Goal: Transaction & Acquisition: Download file/media

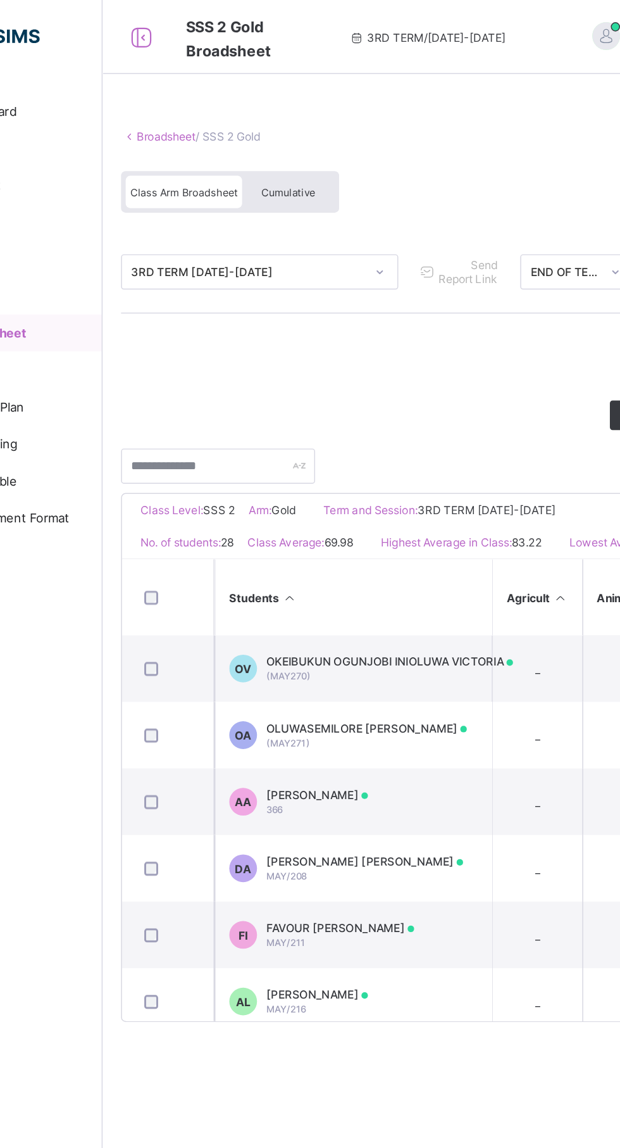
click at [273, 124] on div "Cumulative" at bounding box center [279, 131] width 63 height 22
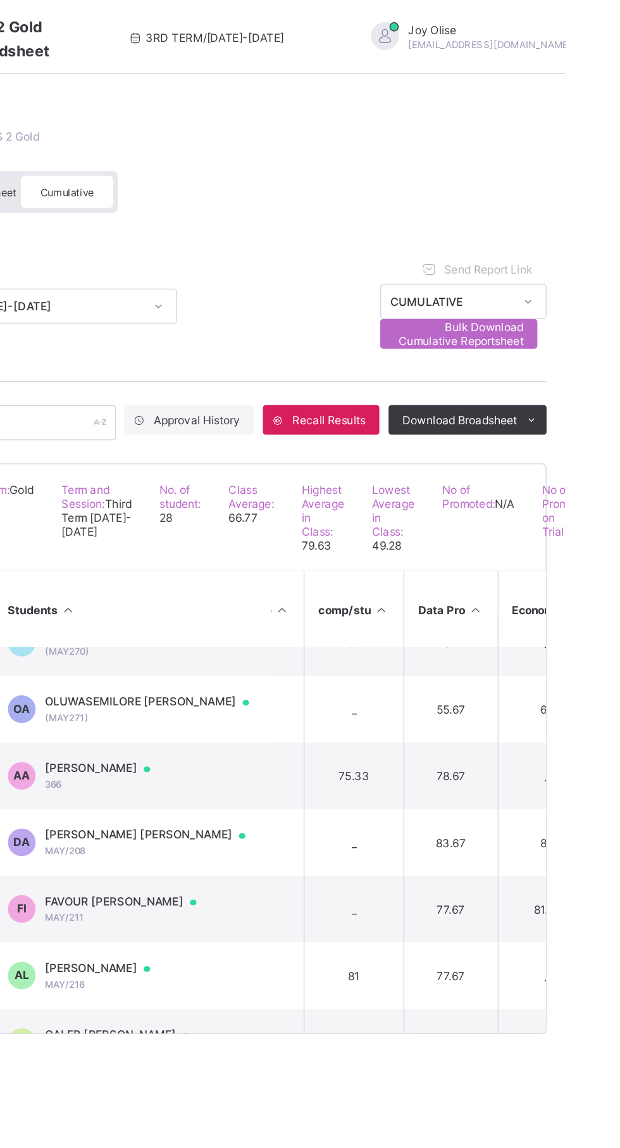
scroll to position [0, 527]
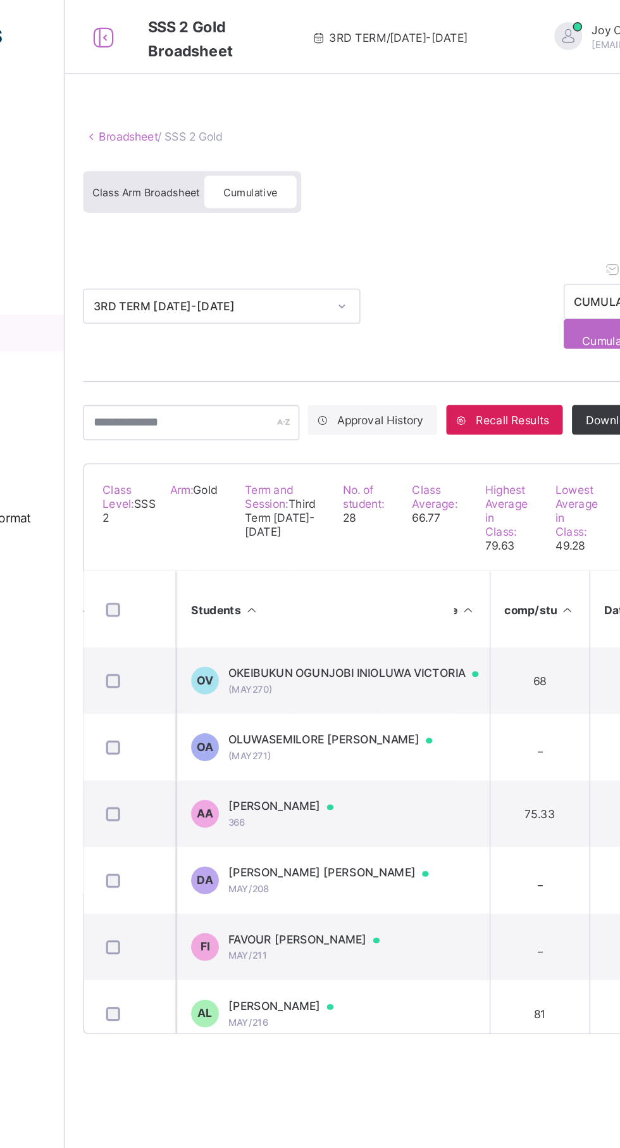
click at [204, 131] on span "Class Arm Broadsheet" at bounding box center [207, 131] width 73 height 9
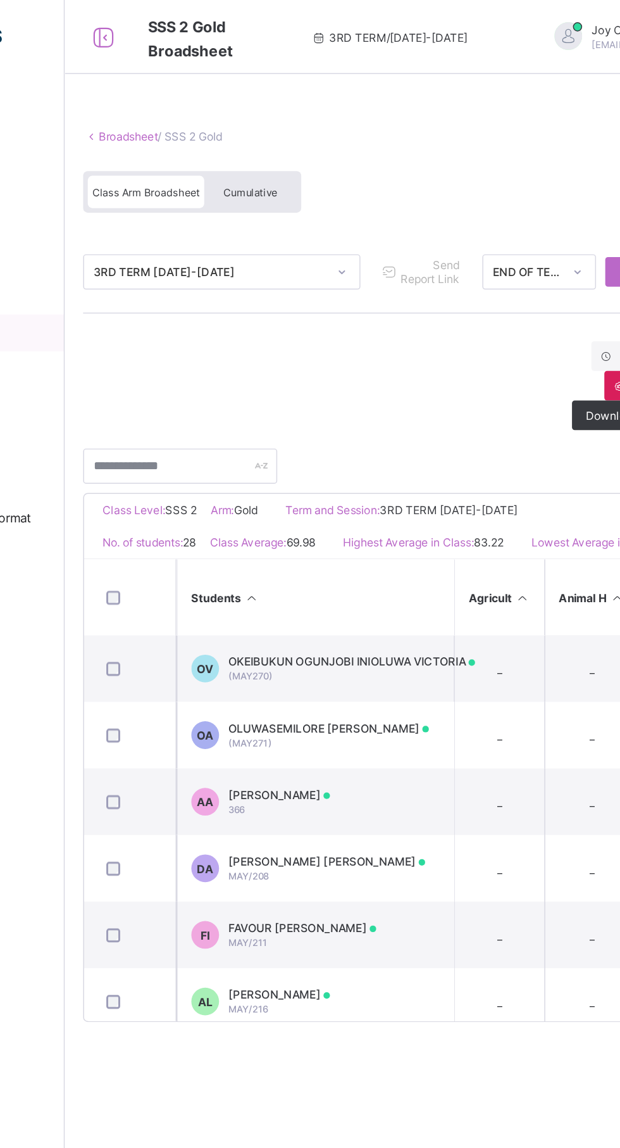
click at [212, 131] on span "Class Arm Broadsheet" at bounding box center [207, 131] width 73 height 9
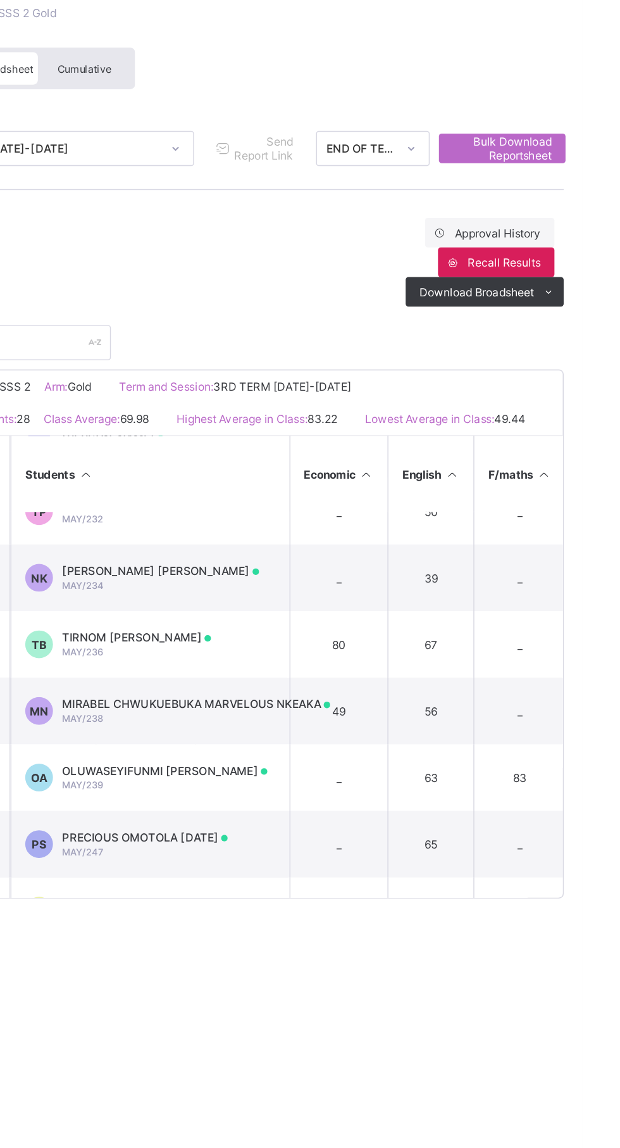
scroll to position [427, 684]
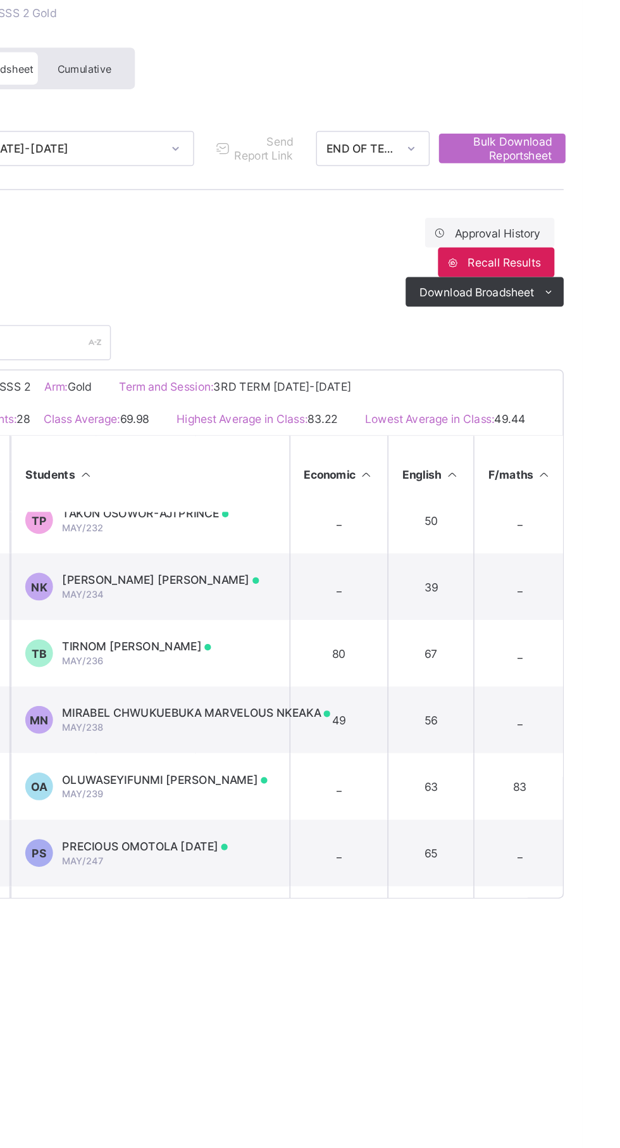
click at [273, 131] on span "Cumulative" at bounding box center [279, 131] width 37 height 9
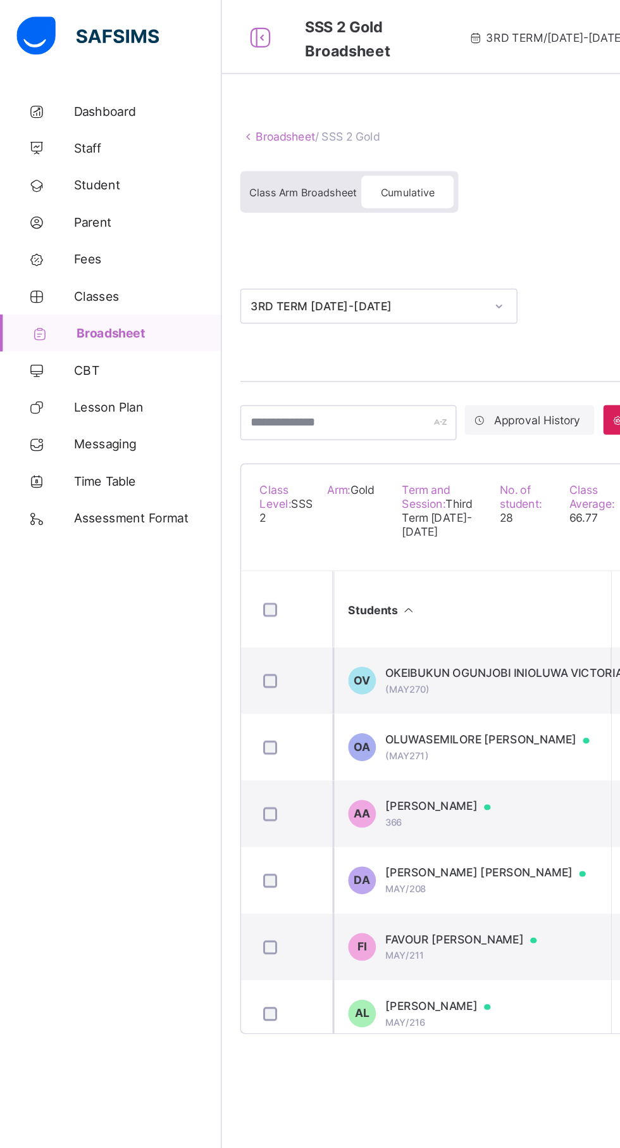
click at [96, 228] on span "Broadsheet" at bounding box center [102, 228] width 99 height 10
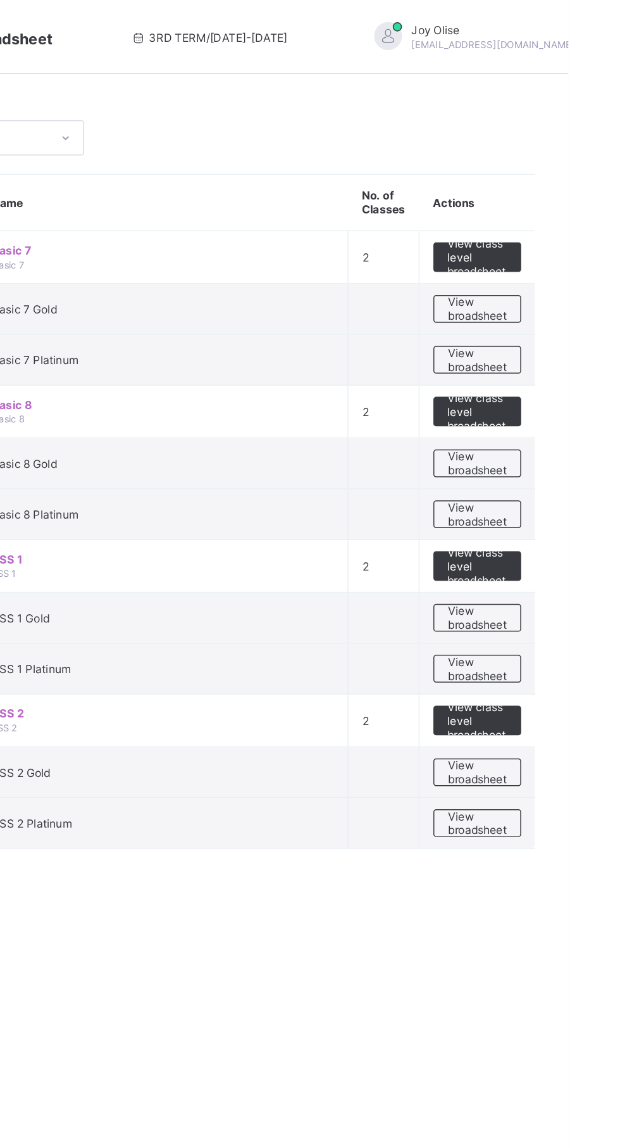
click at [561, 570] on span "View broadsheet" at bounding box center [558, 563] width 40 height 19
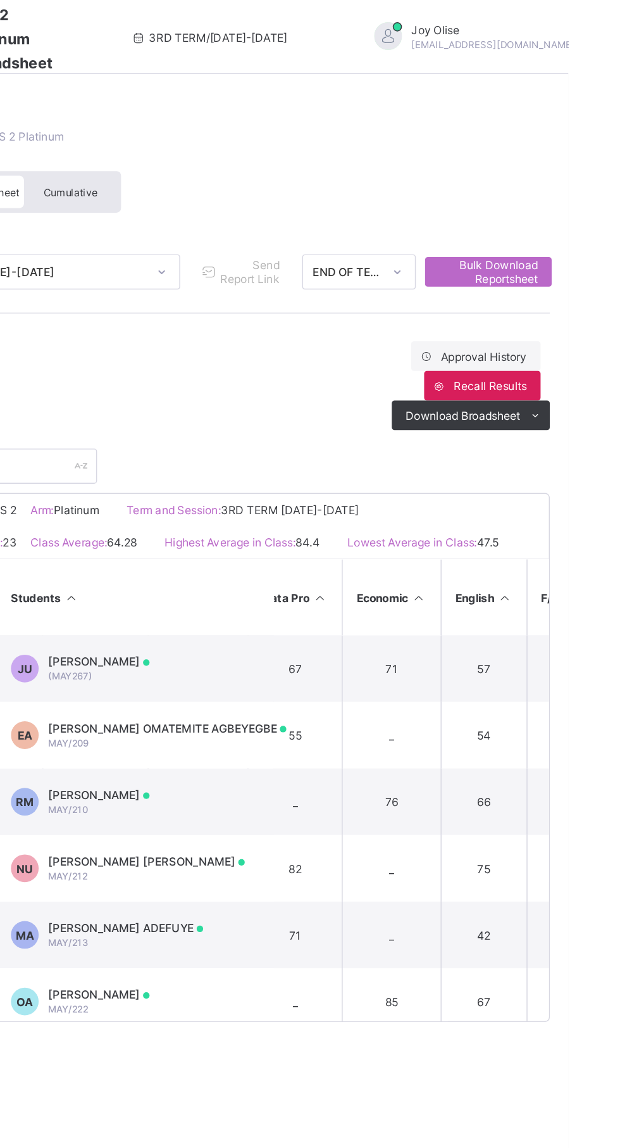
scroll to position [0, 512]
click at [299, 124] on div "Cumulative" at bounding box center [279, 131] width 63 height 22
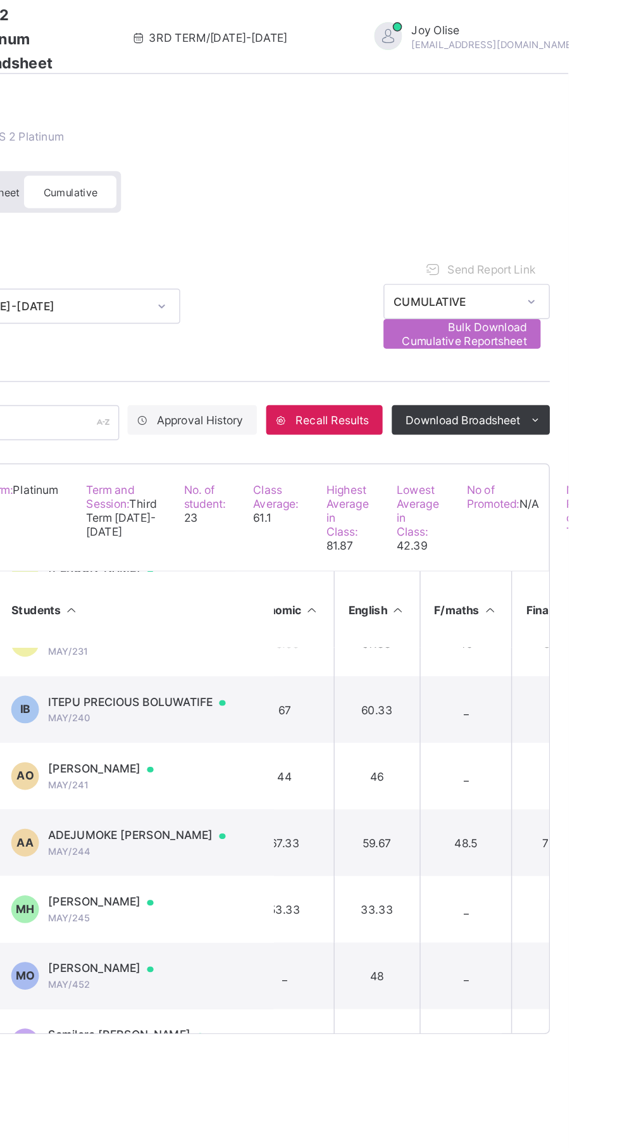
scroll to position [0, 582]
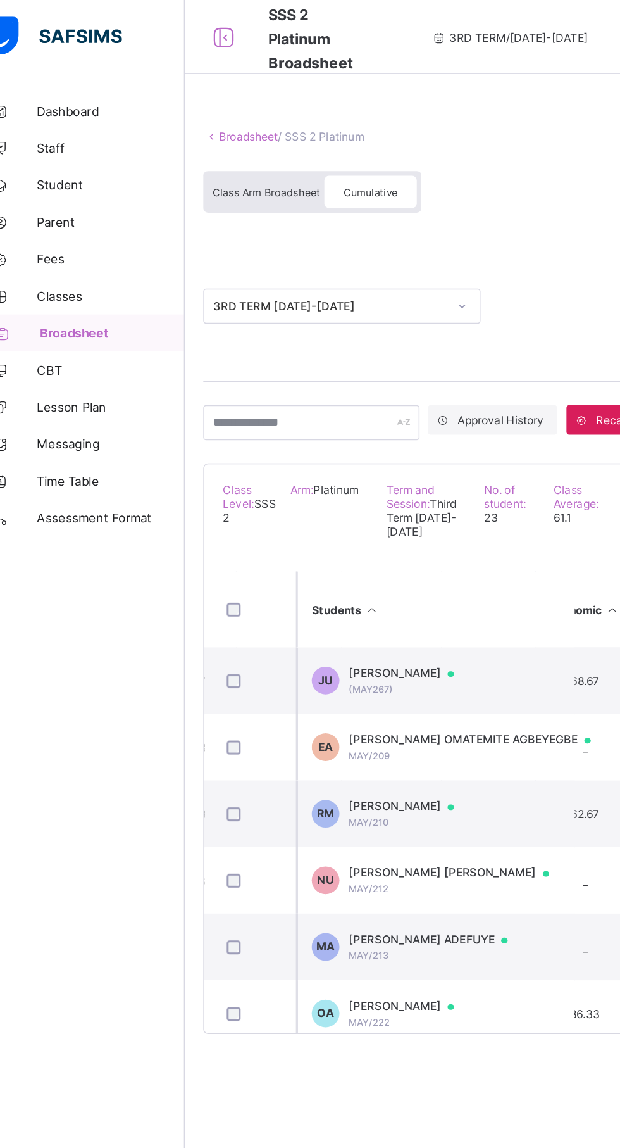
click at [94, 229] on span "Broadsheet" at bounding box center [102, 228] width 99 height 10
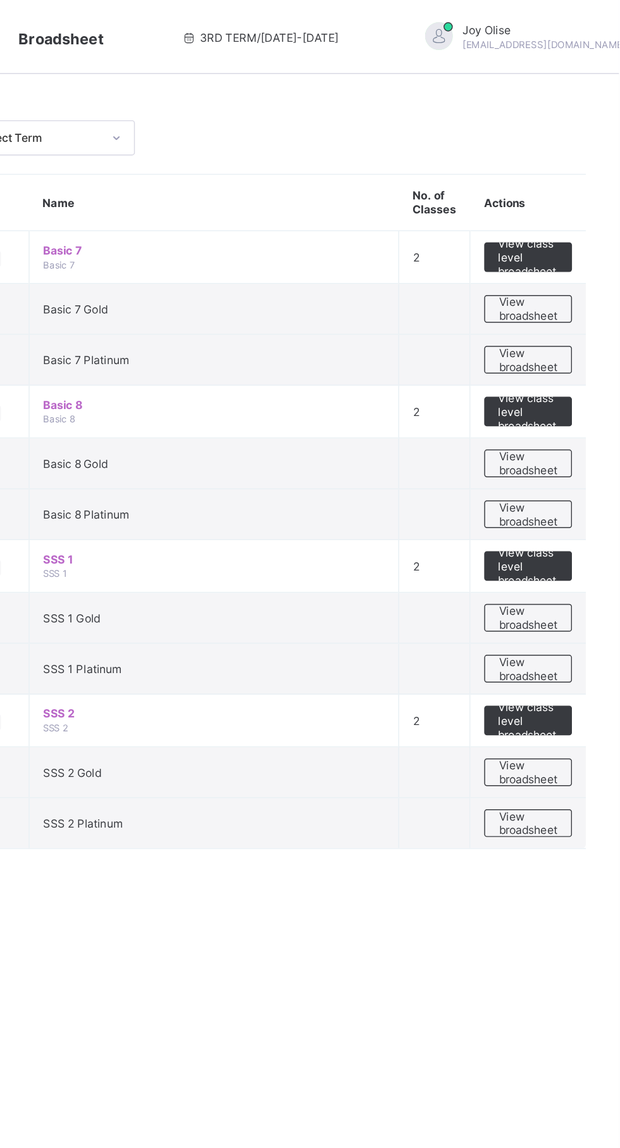
click at [572, 530] on span "View broadsheet" at bounding box center [558, 528] width 40 height 19
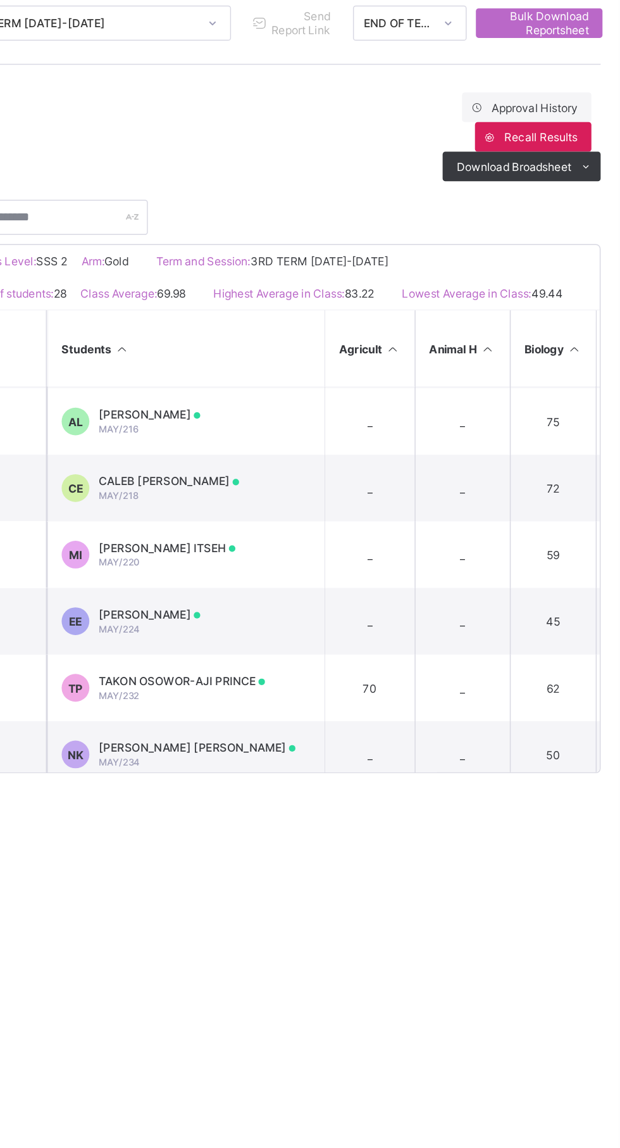
scroll to position [227, 0]
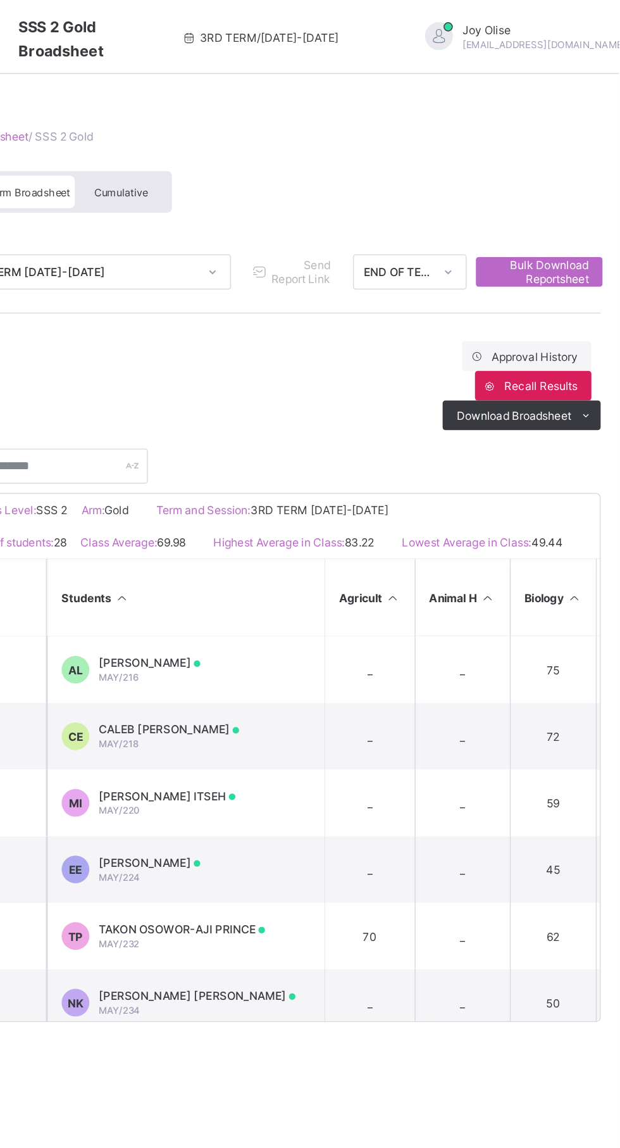
click at [303, 129] on div "Cumulative" at bounding box center [279, 131] width 63 height 22
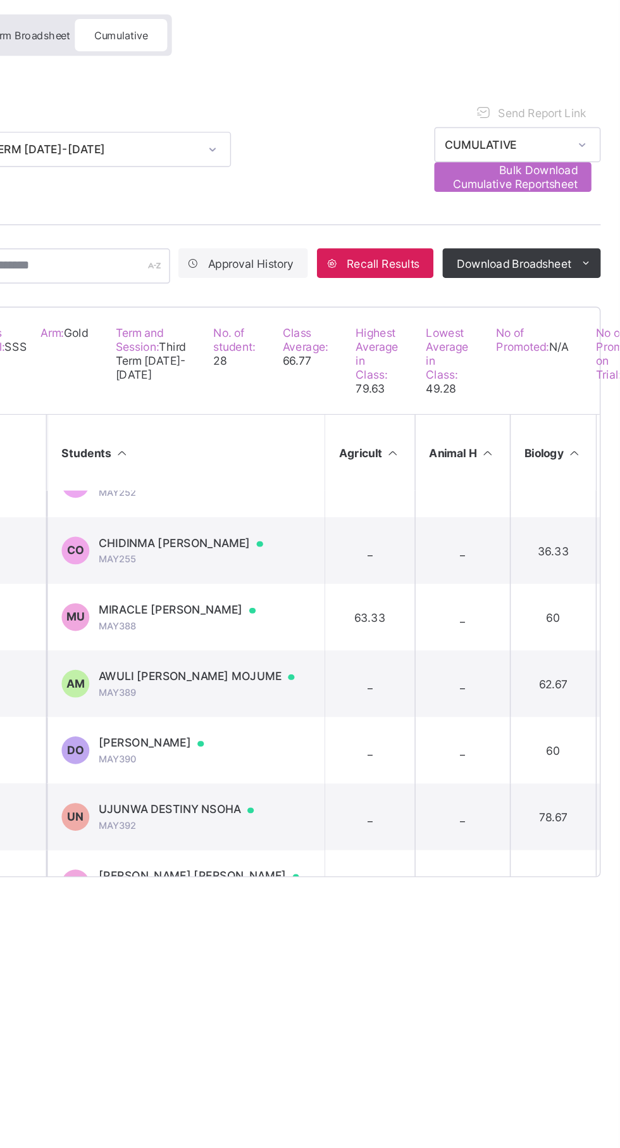
scroll to position [1017, 0]
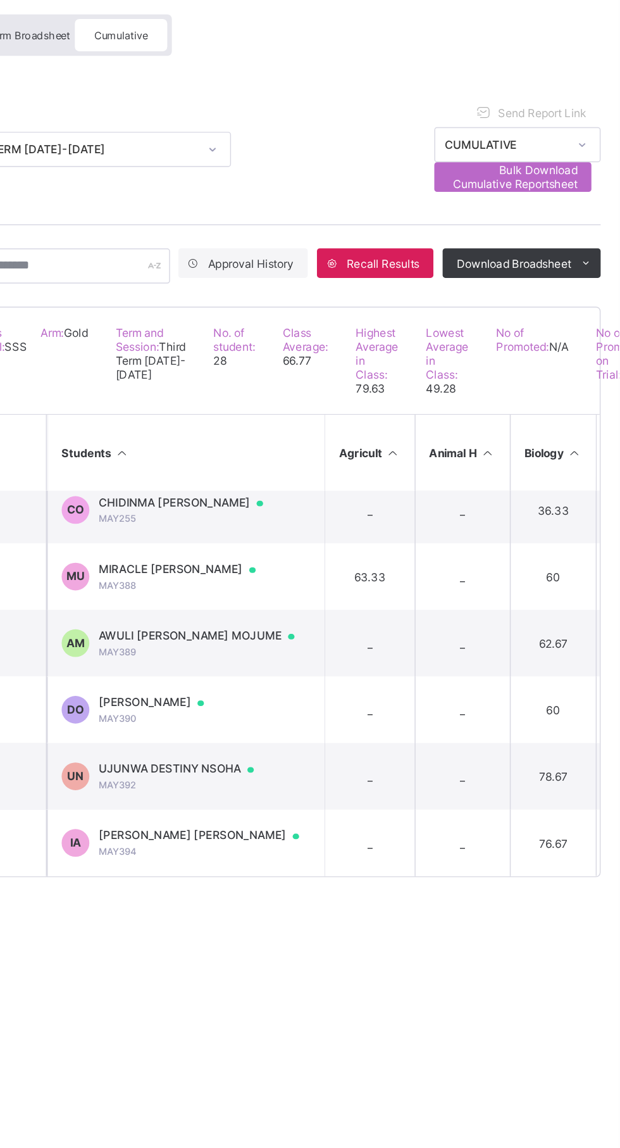
click at [339, 639] on span "UJUNWA DESTINY NSOHA" at bounding box center [323, 634] width 118 height 10
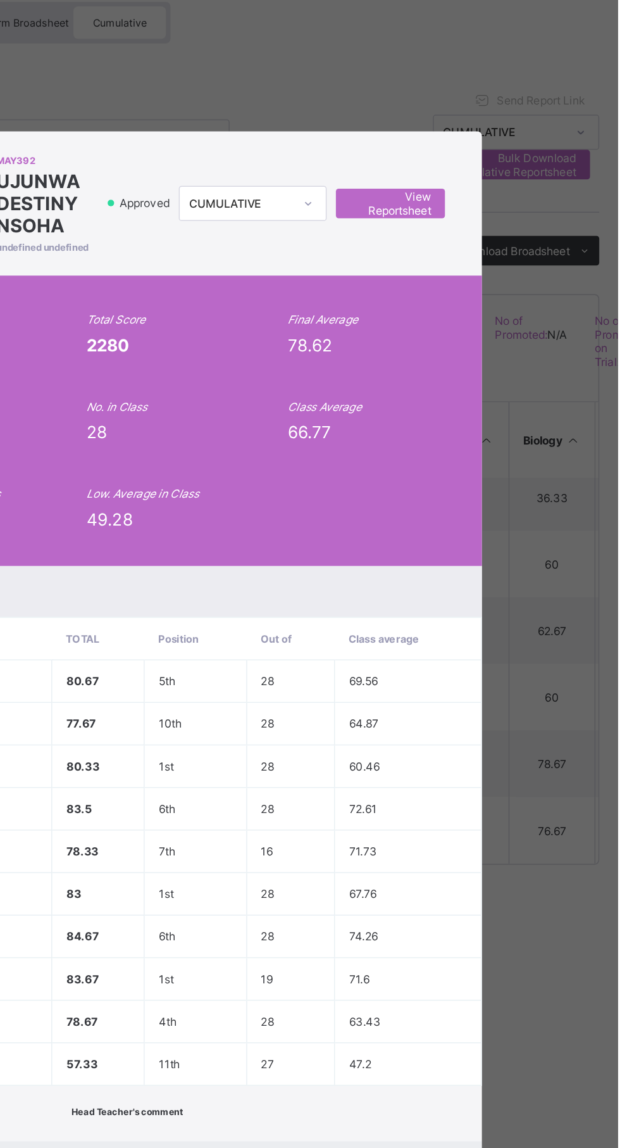
click at [492, 265] on span "View Reportsheet" at bounding box center [465, 255] width 56 height 19
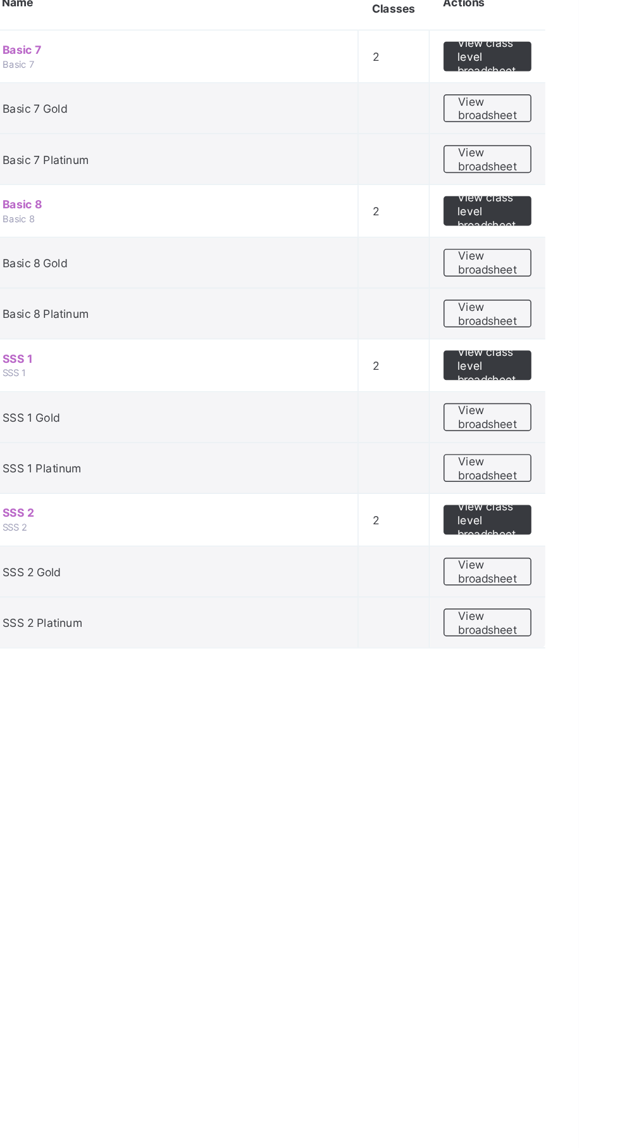
click at [565, 530] on span "View broadsheet" at bounding box center [558, 528] width 40 height 19
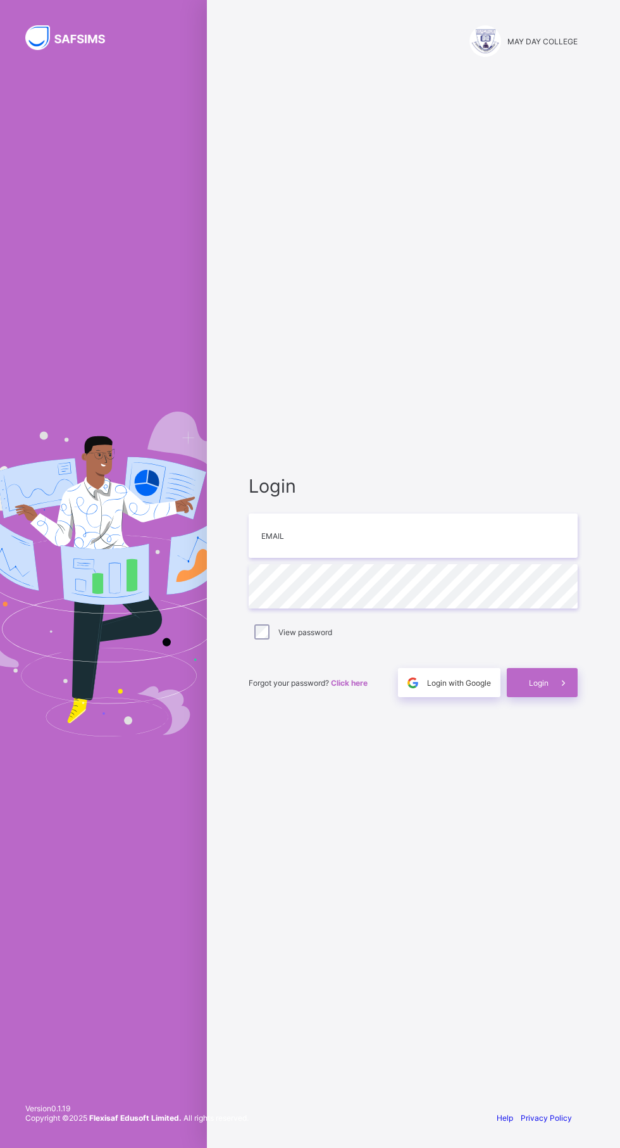
scroll to position [18, 0]
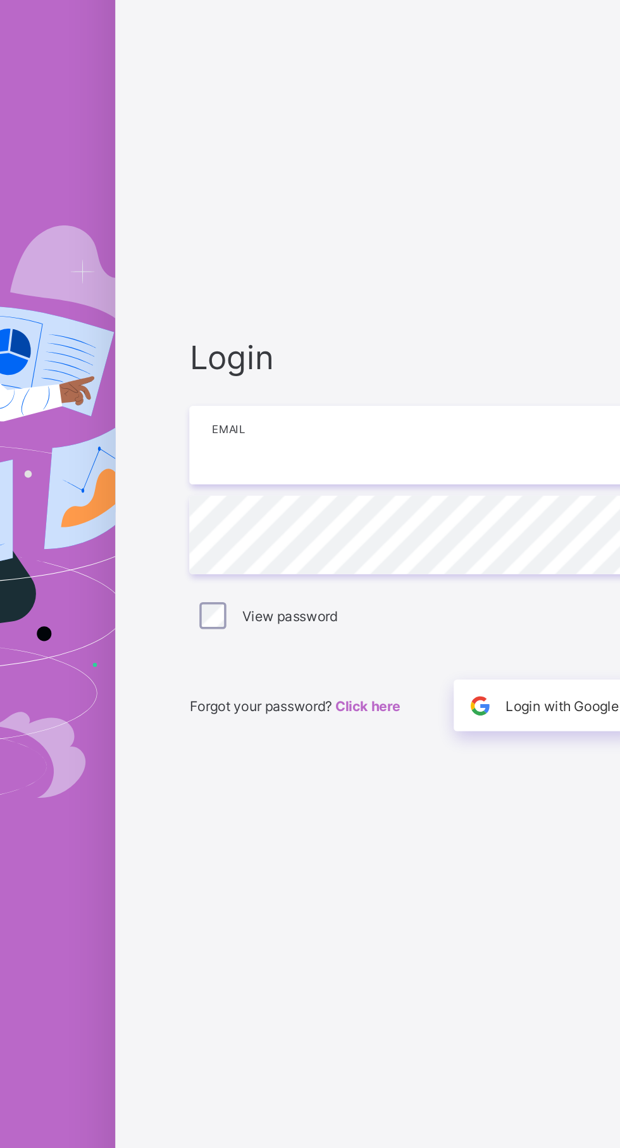
click at [286, 558] on input "email" at bounding box center [413, 535] width 329 height 44
type input "**********"
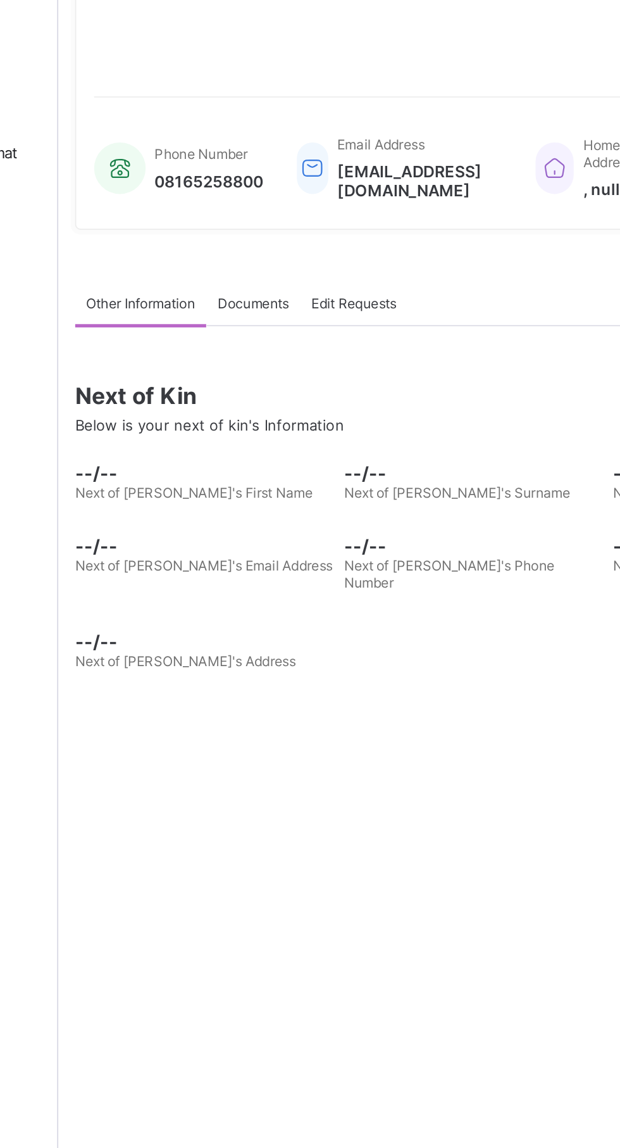
click at [69, 227] on span "Broadsheet" at bounding box center [101, 228] width 101 height 10
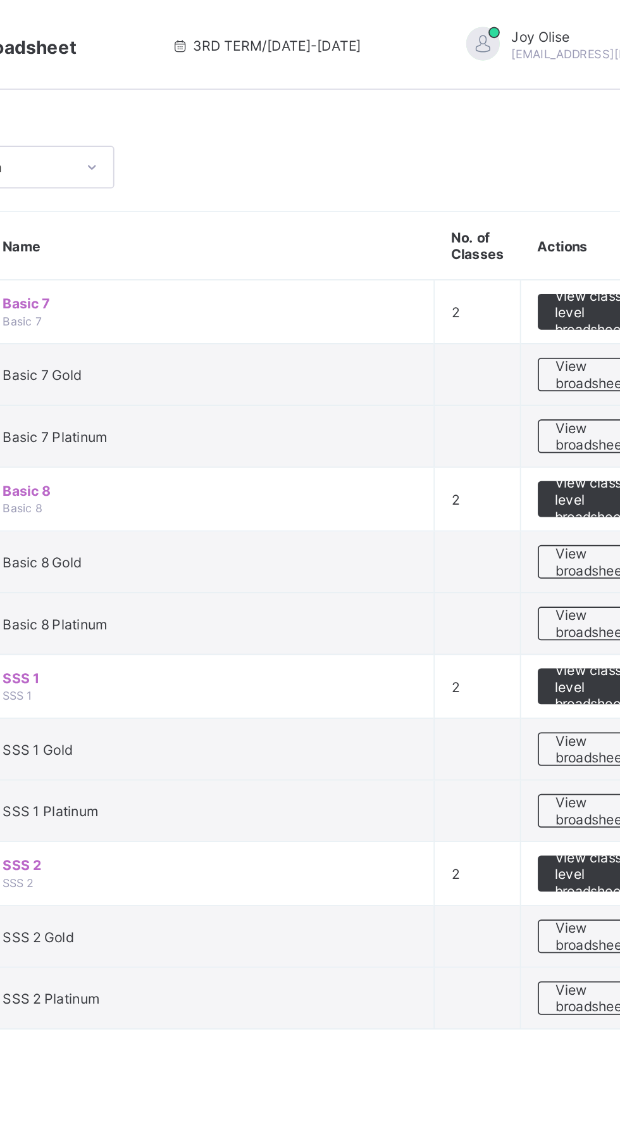
click at [554, 323] on span "View broadsheet" at bounding box center [558, 317] width 40 height 19
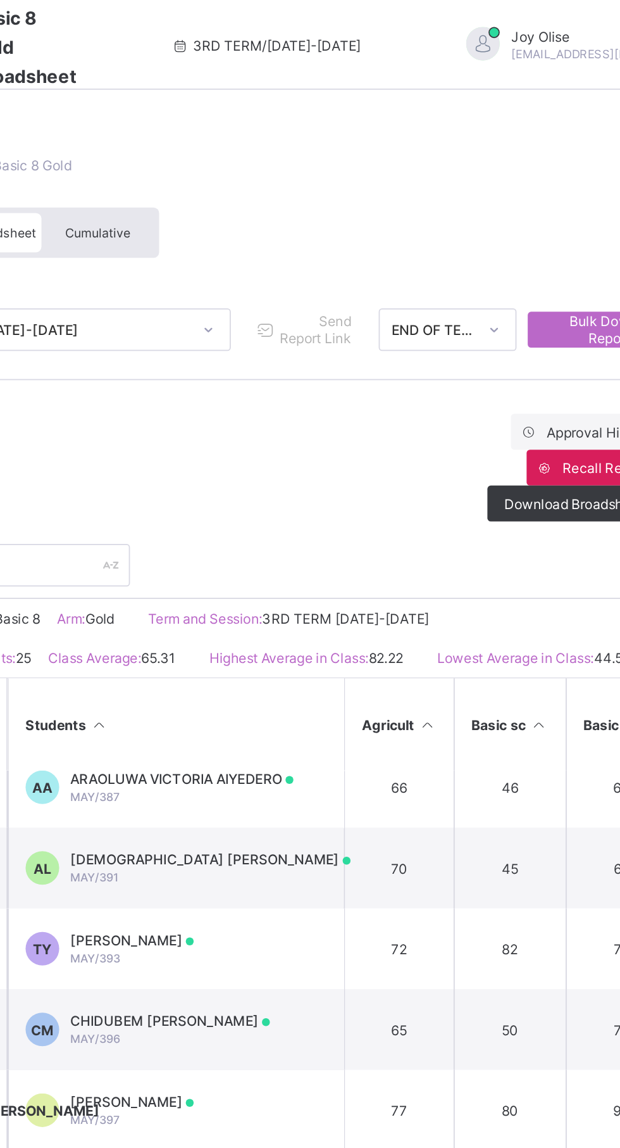
scroll to position [60, 0]
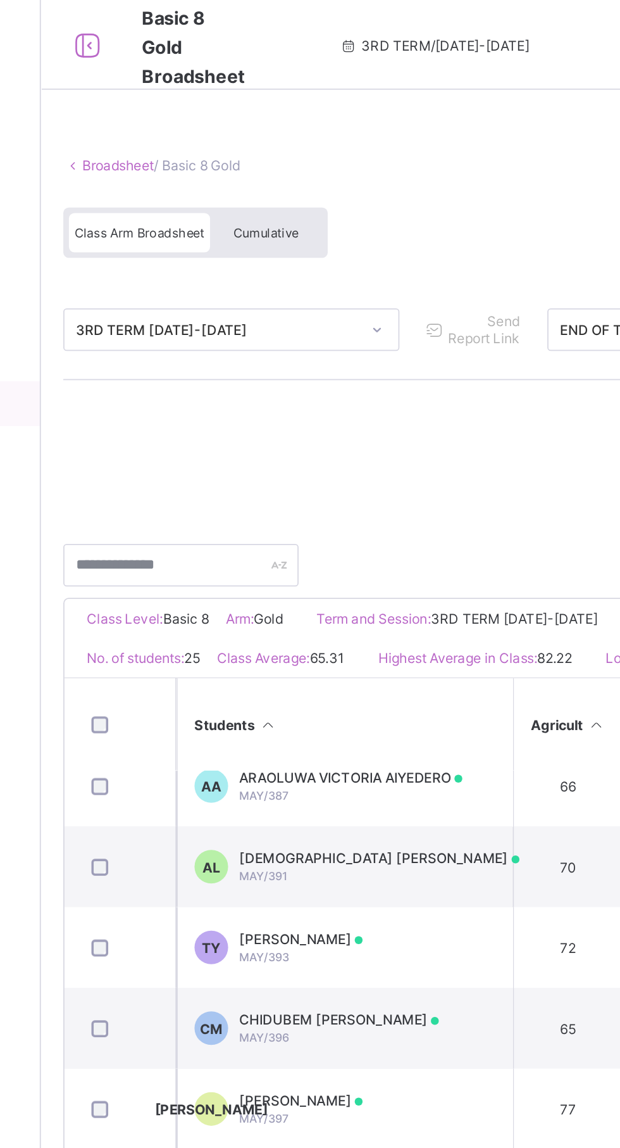
click at [279, 122] on div "Cumulative" at bounding box center [279, 131] width 63 height 22
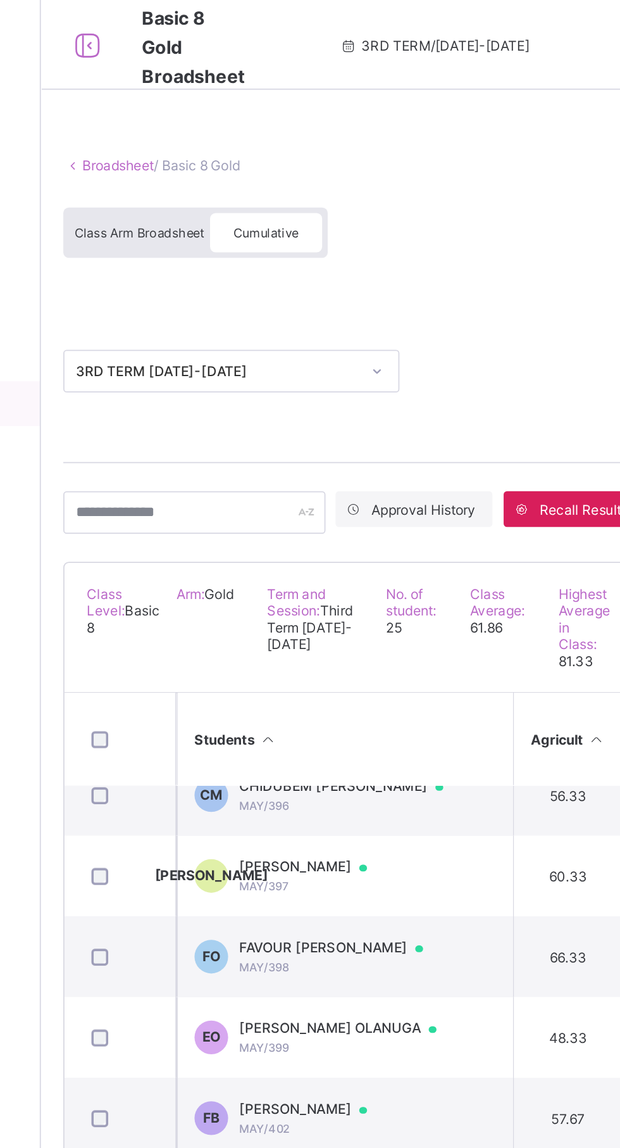
scroll to position [232, 0]
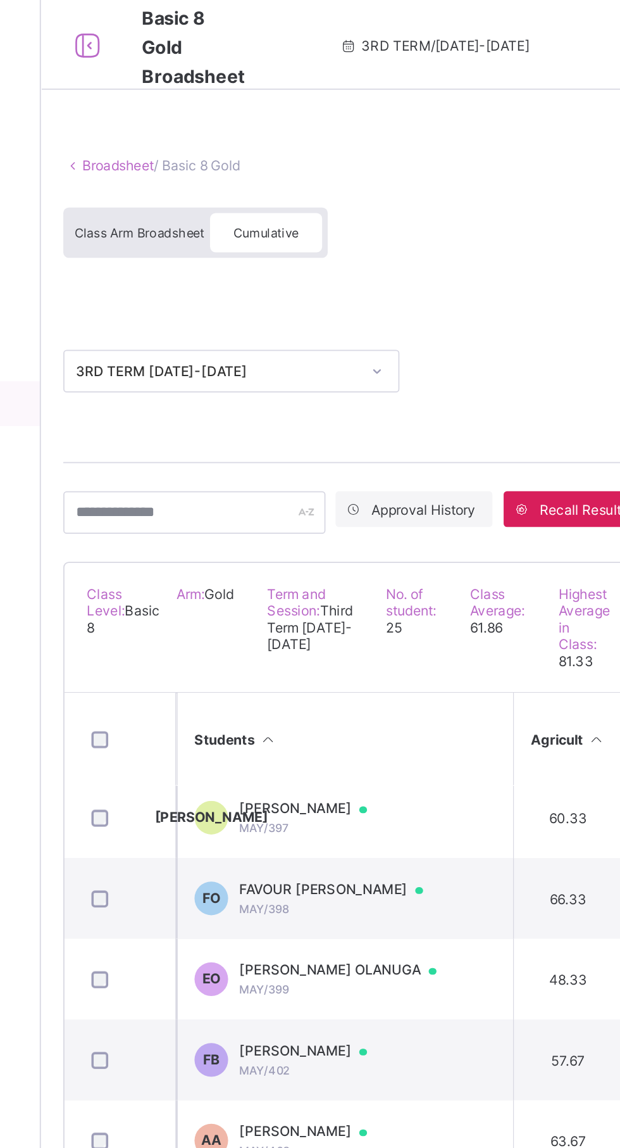
click at [336, 596] on span at bounding box center [334, 594] width 4 height 4
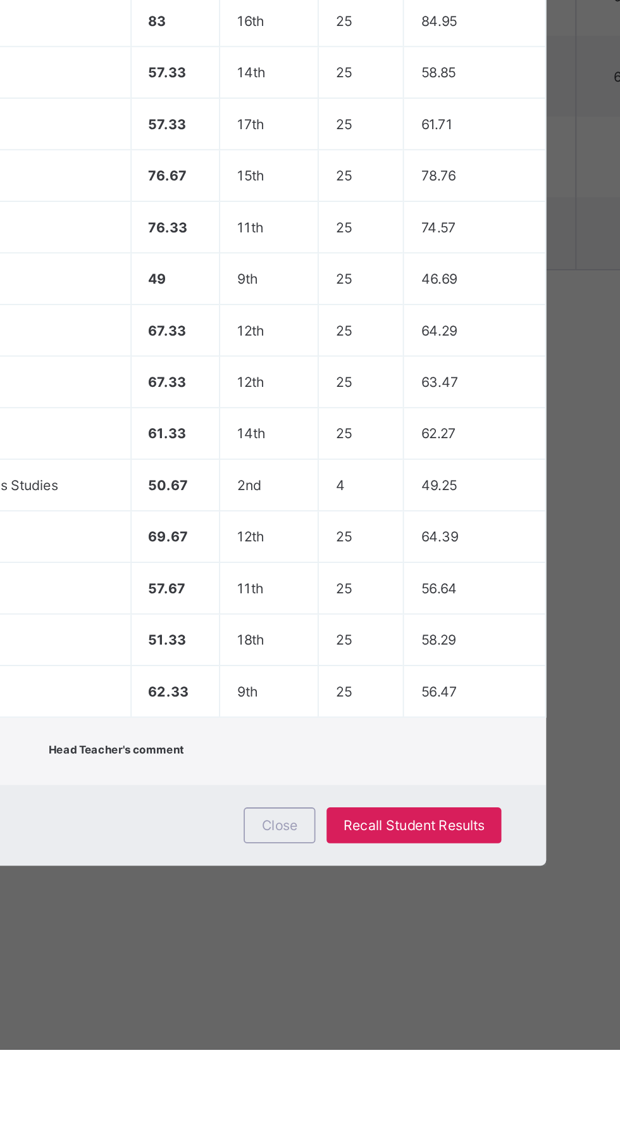
click at [387, 1025] on span "Close" at bounding box center [377, 1020] width 20 height 9
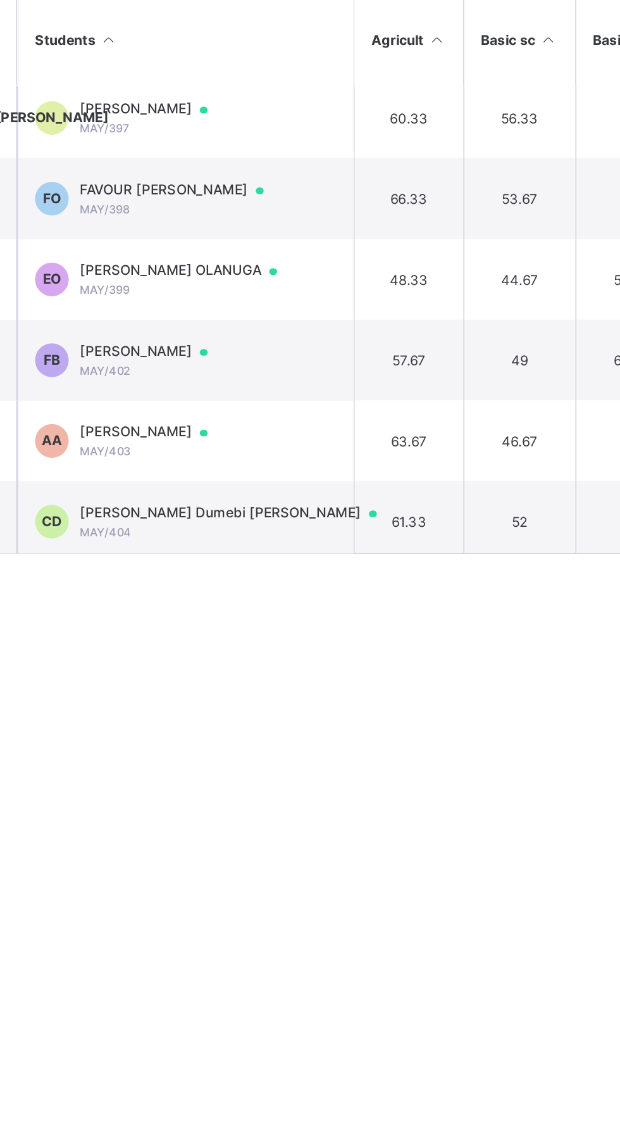
click at [312, 608] on div "FUHAD ISHOLA BAKARE MAY/402" at bounding box center [306, 598] width 84 height 20
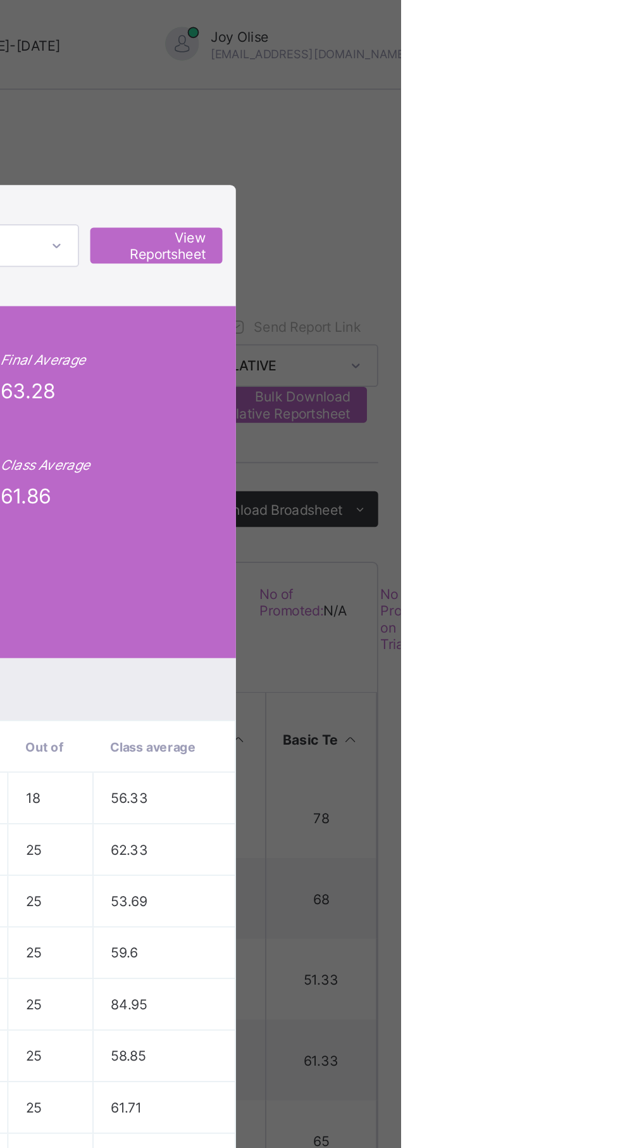
click at [510, 148] on span "View Reportsheet" at bounding box center [483, 138] width 56 height 19
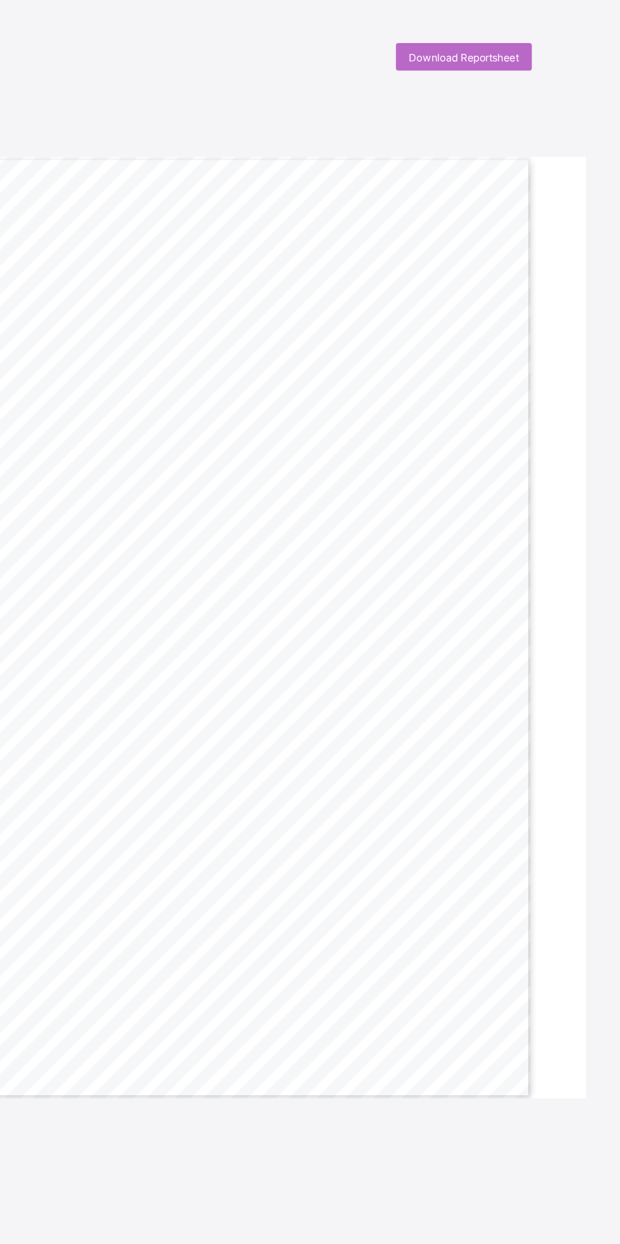
click at [493, 38] on span "Download Reportsheet" at bounding box center [505, 41] width 81 height 9
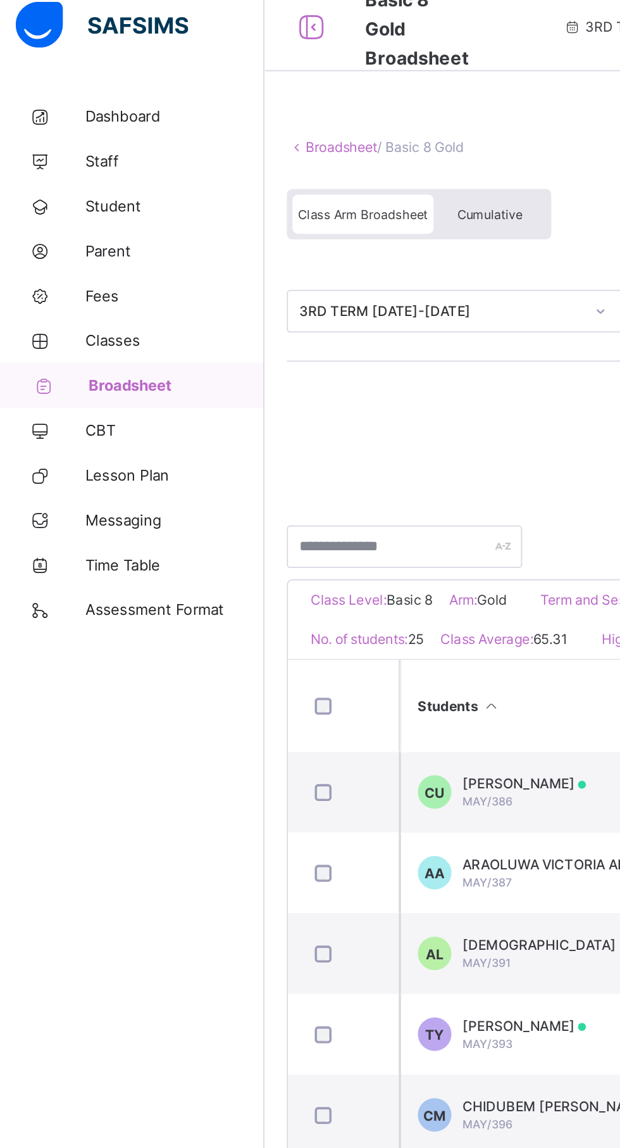
click at [77, 223] on span "Broadsheet" at bounding box center [102, 228] width 99 height 10
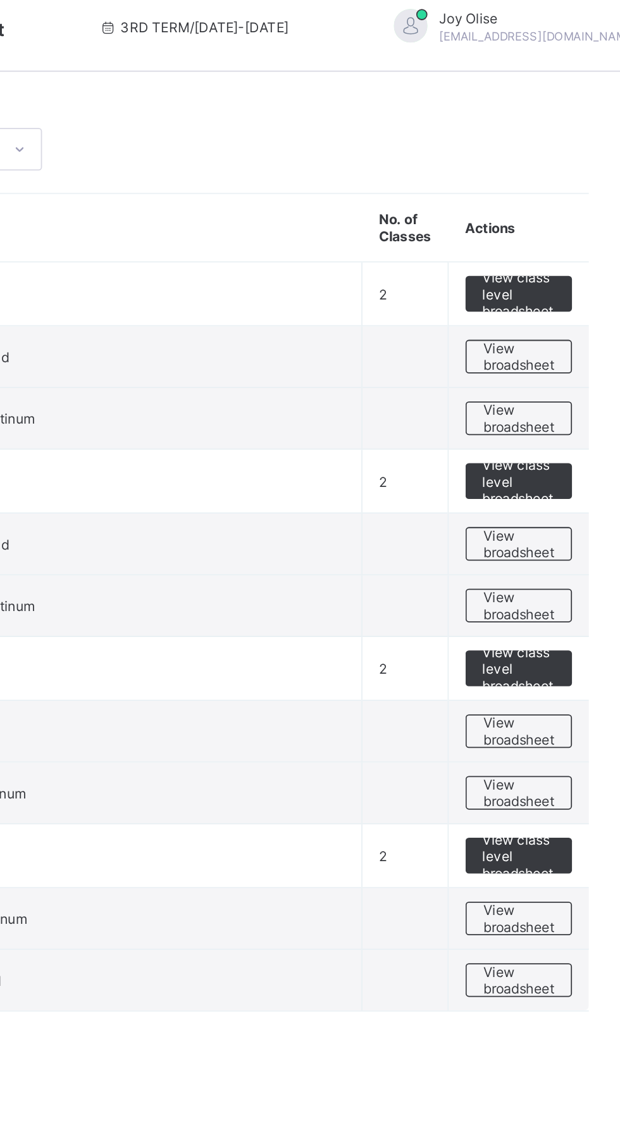
click at [555, 558] on span "View broadsheet" at bounding box center [558, 563] width 40 height 19
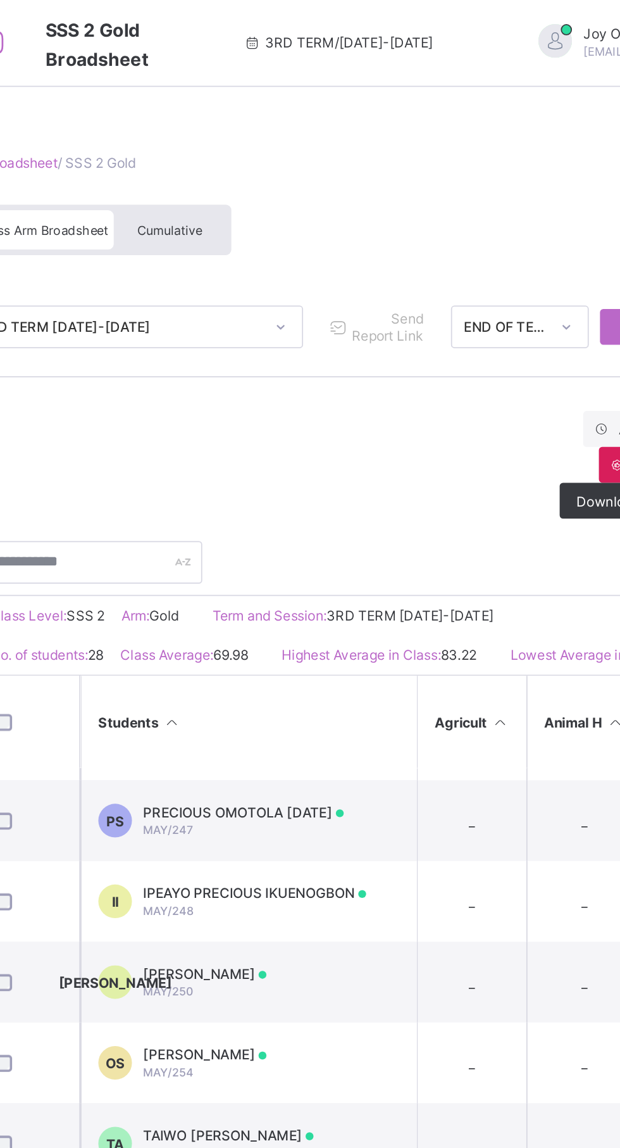
scroll to position [1017, 0]
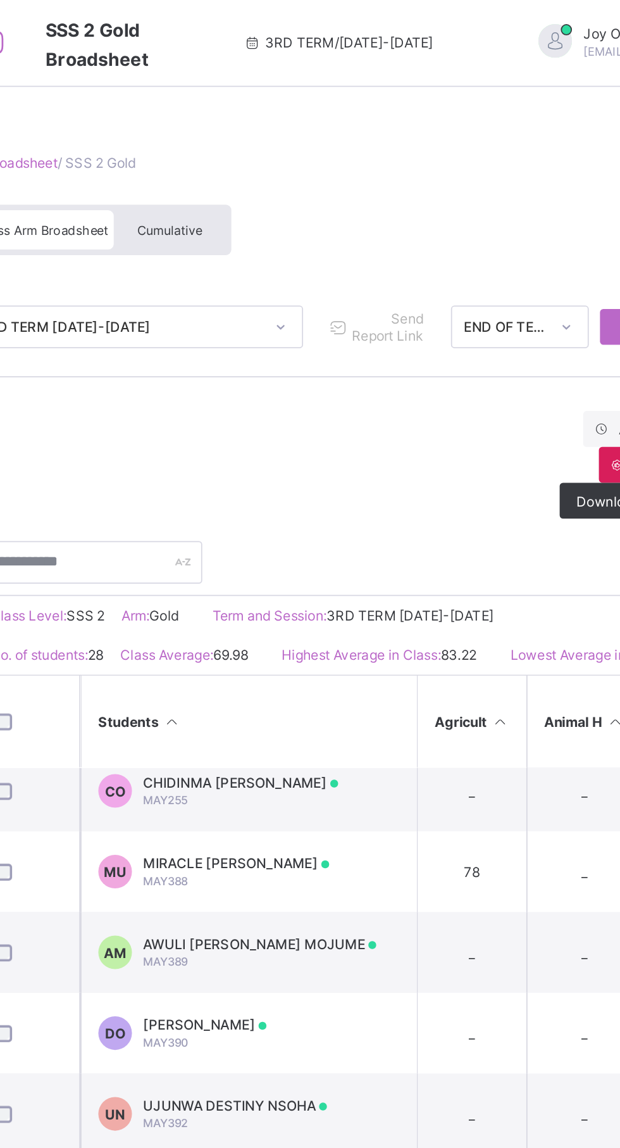
click at [357, 624] on span "UJUNWA DESTINY NSOHA" at bounding box center [316, 625] width 104 height 9
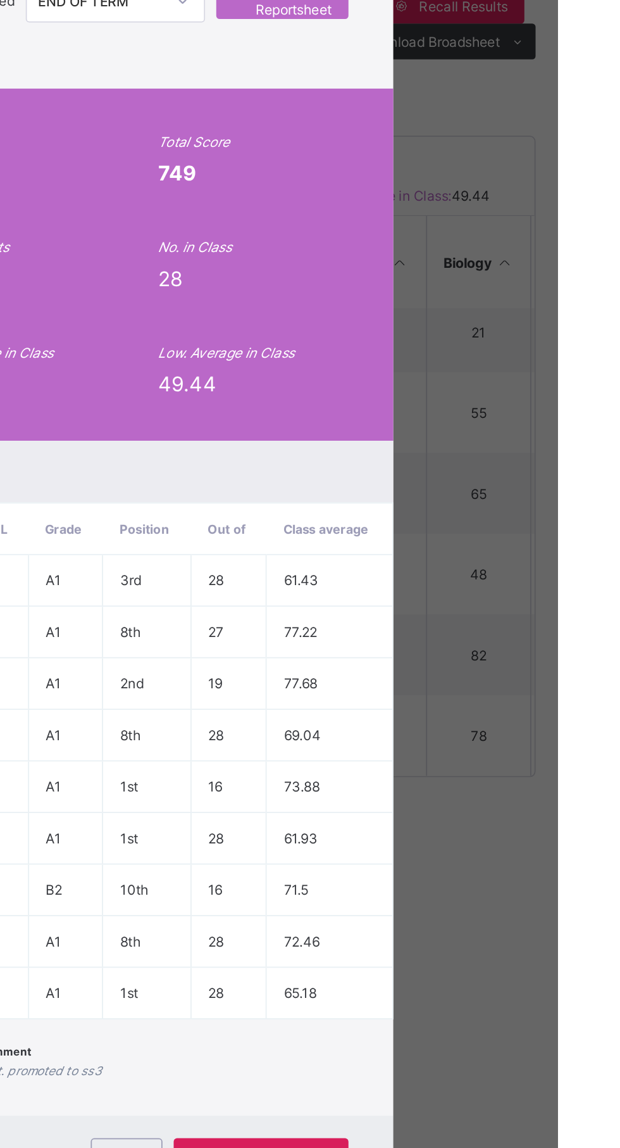
click at [492, 271] on span "View Reportsheet" at bounding box center [465, 261] width 56 height 19
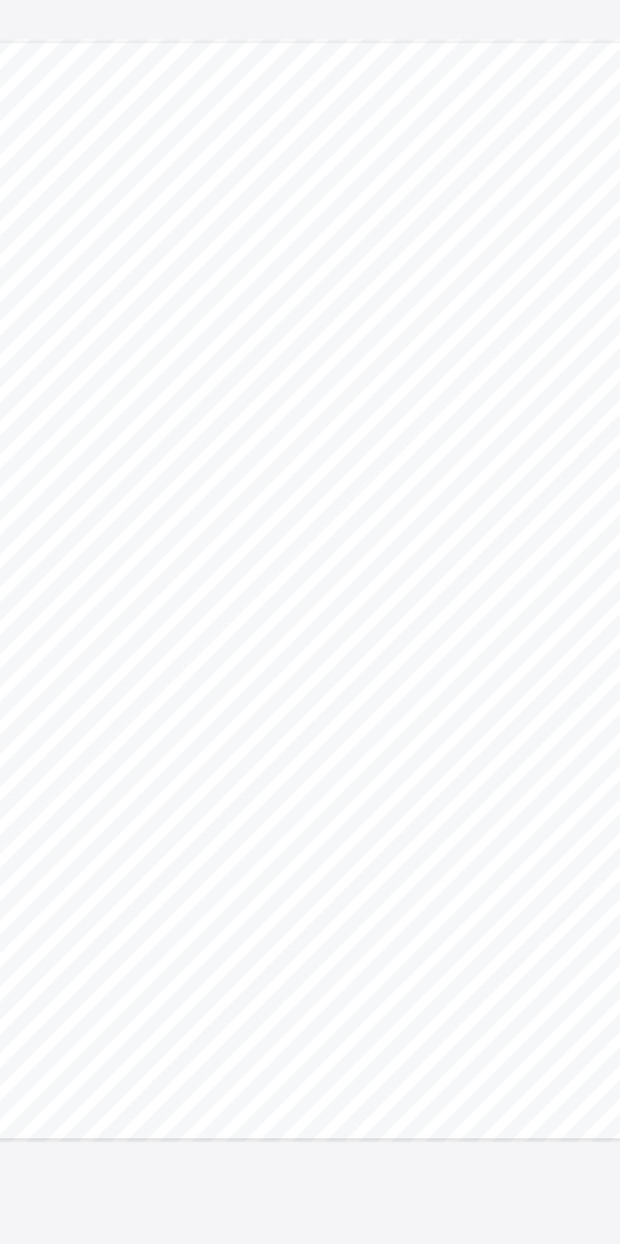
scroll to position [6, 0]
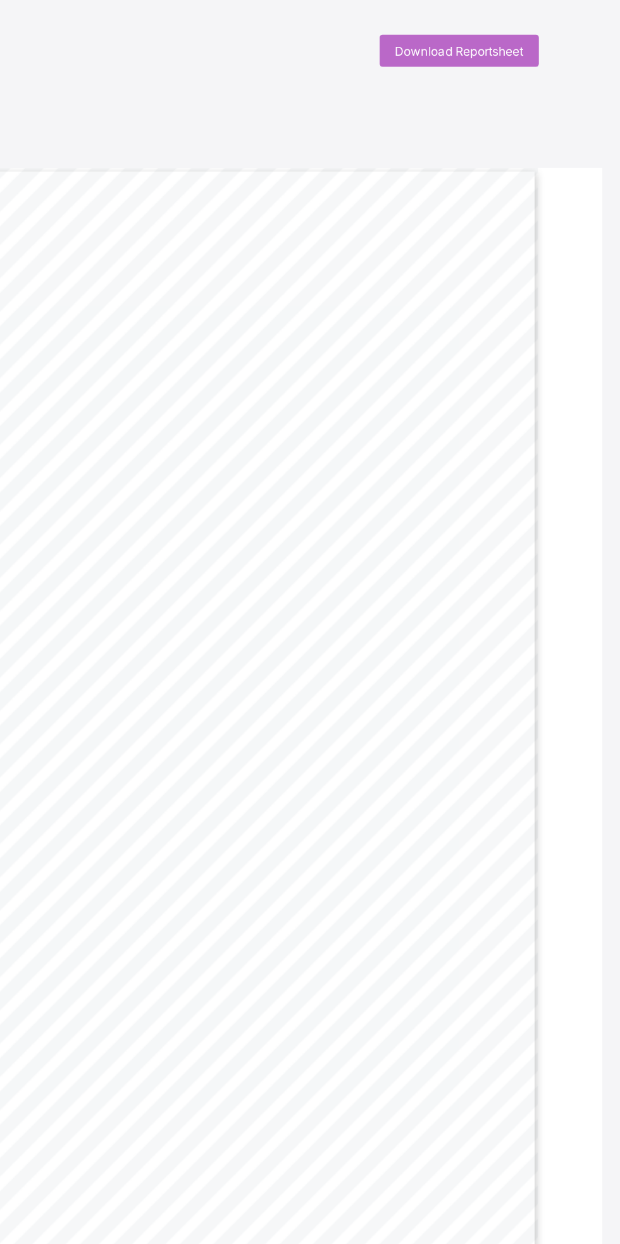
click at [494, 35] on span "Download Reportsheet" at bounding box center [505, 35] width 81 height 9
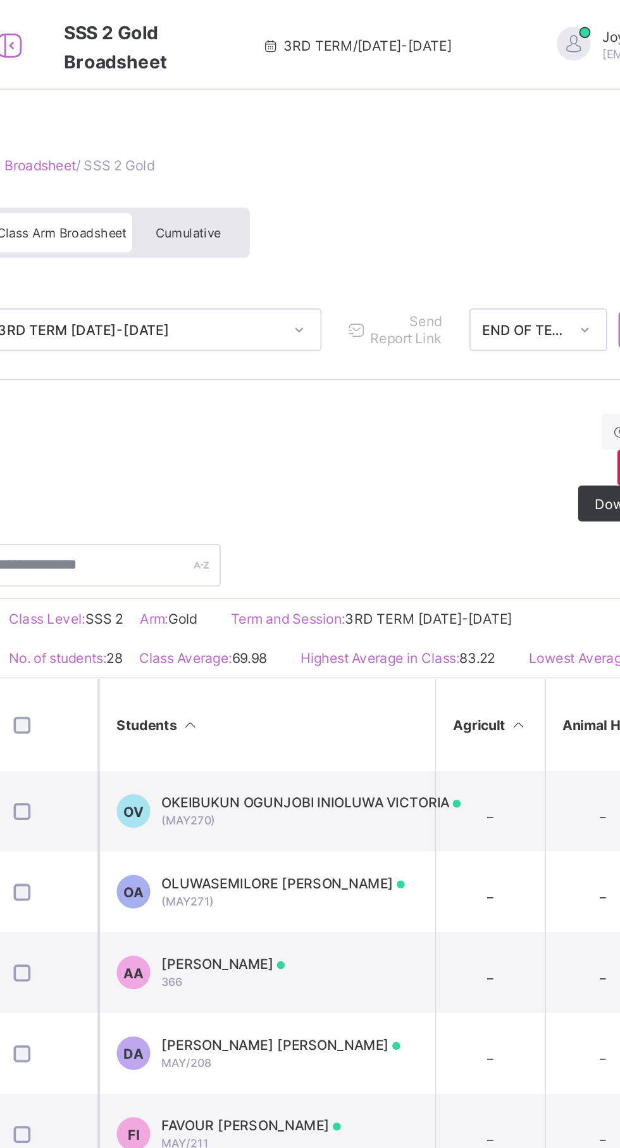
click at [288, 127] on span "Cumulative" at bounding box center [279, 131] width 37 height 9
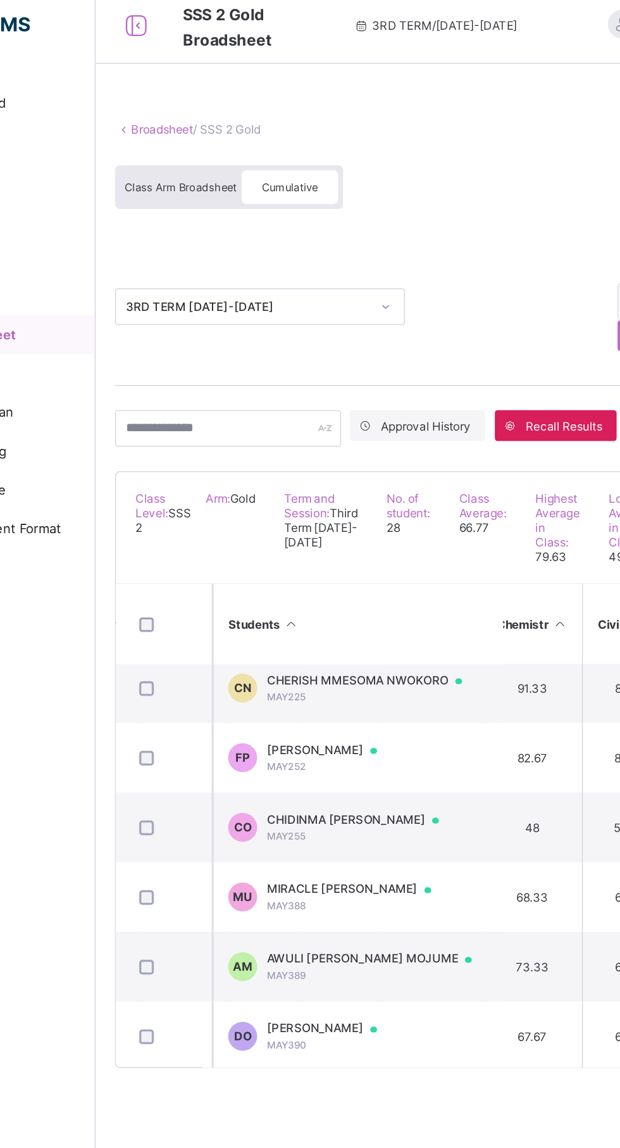
scroll to position [1017, 365]
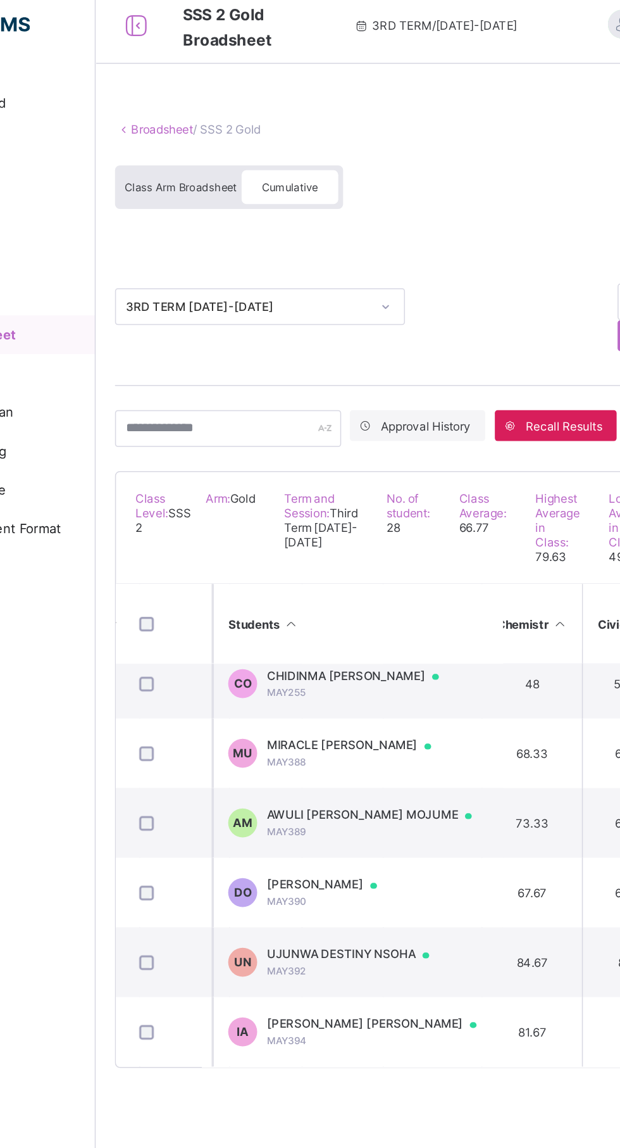
click at [359, 638] on td "UN UJUNWA DESTINY NSOHA MAY392" at bounding box center [324, 639] width 190 height 46
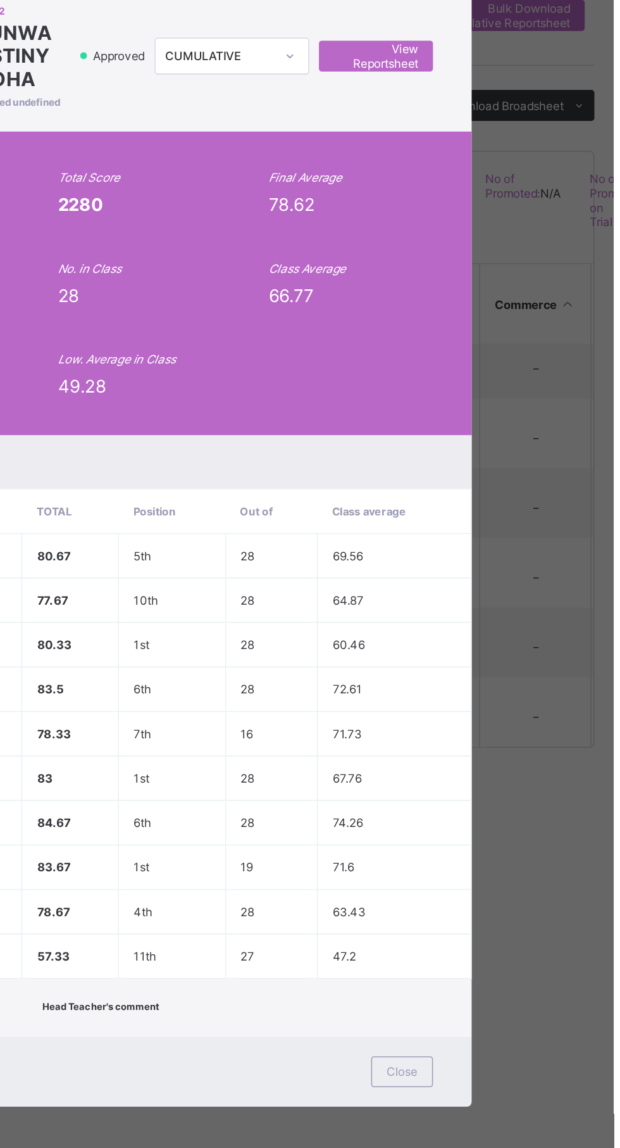
click at [492, 265] on span "View Reportsheet" at bounding box center [465, 255] width 56 height 19
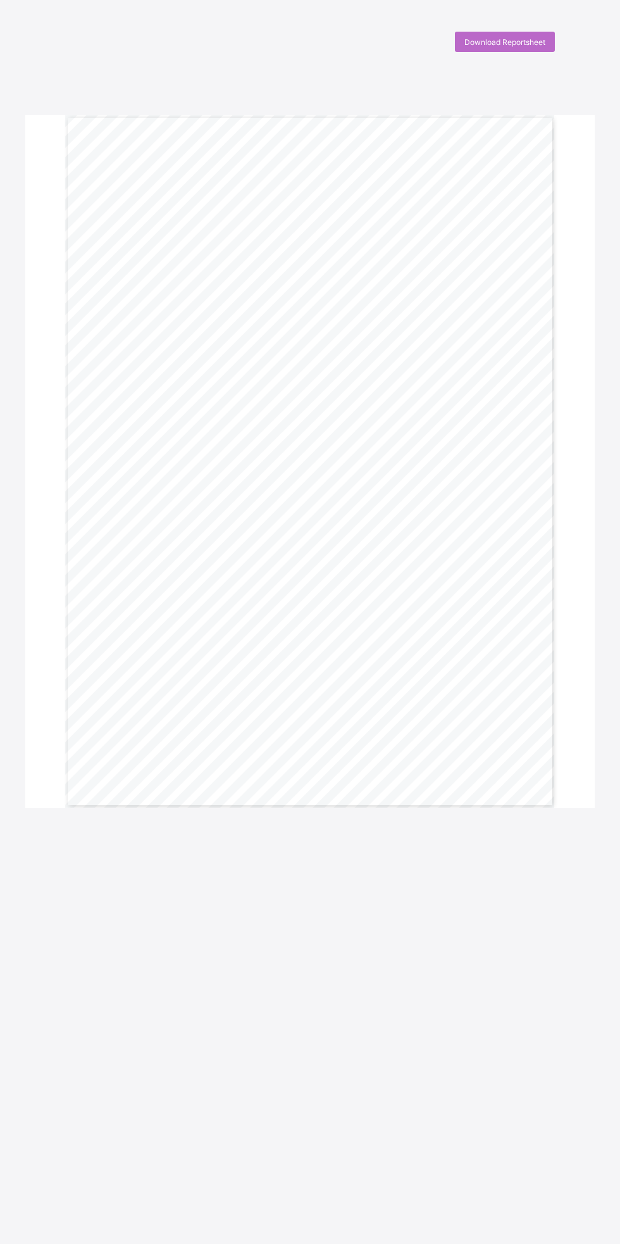
click at [509, 49] on div "Download Reportsheet" at bounding box center [505, 42] width 100 height 20
